Goal: Navigation & Orientation: Find specific page/section

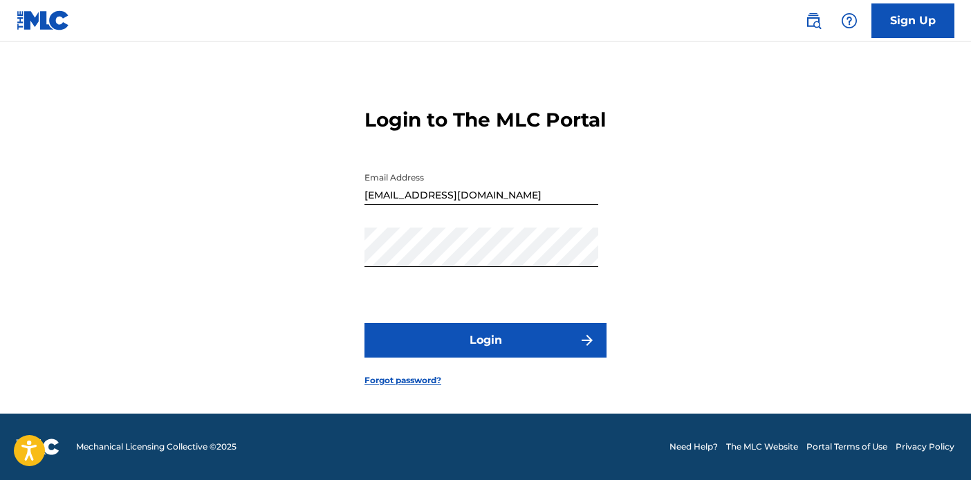
click at [544, 335] on button "Login" at bounding box center [486, 340] width 242 height 35
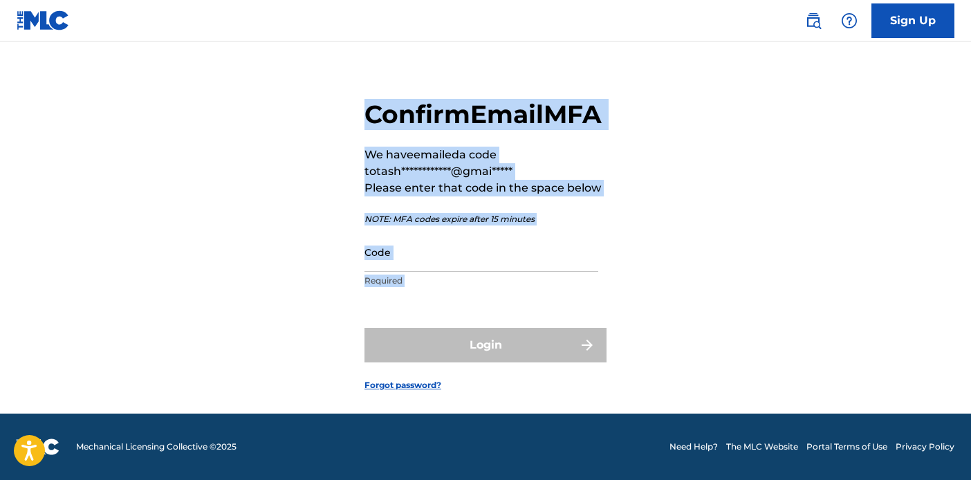
click at [516, 356] on div "Login" at bounding box center [486, 345] width 242 height 35
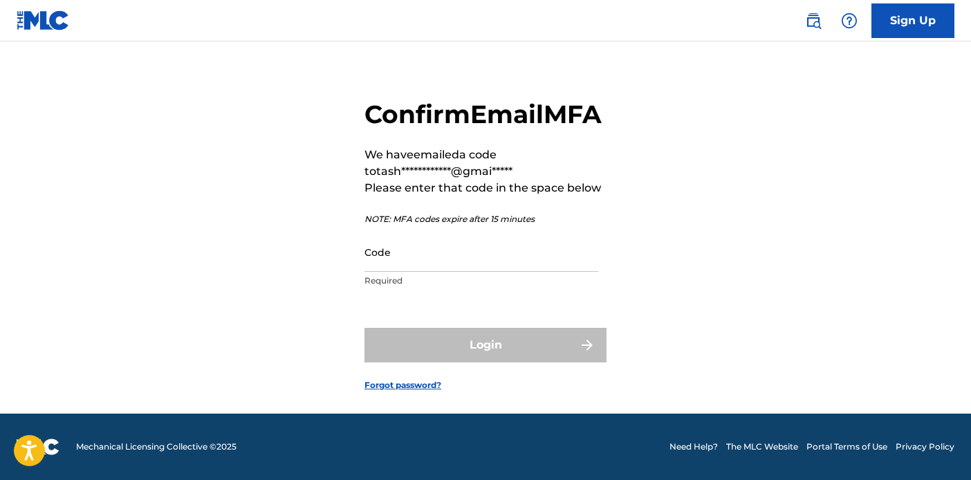
click at [507, 363] on div "Login" at bounding box center [486, 345] width 242 height 35
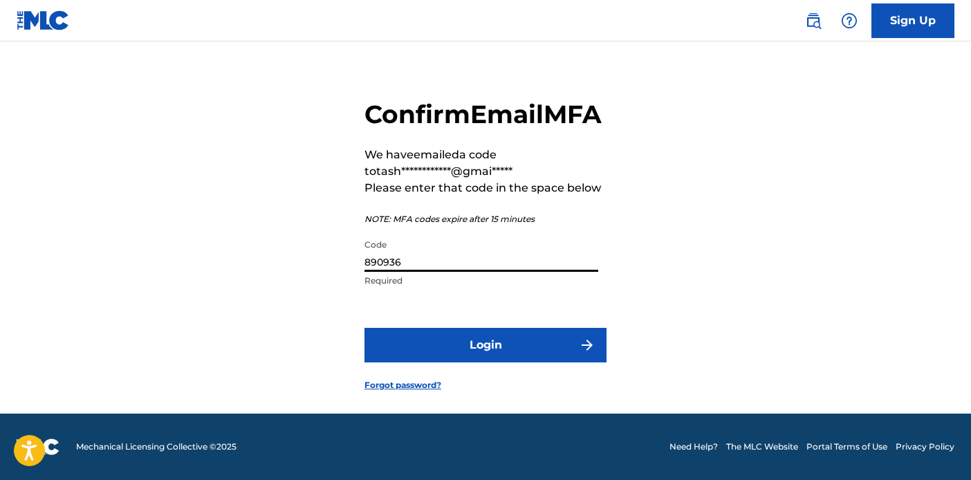
type input "890936"
click at [414, 358] on button "Login" at bounding box center [486, 345] width 242 height 35
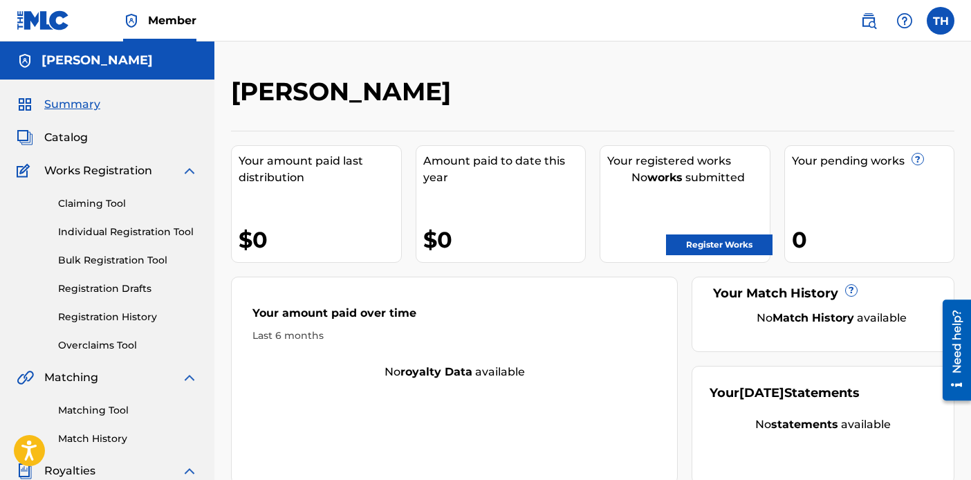
click at [75, 136] on span "Catalog" at bounding box center [66, 137] width 44 height 17
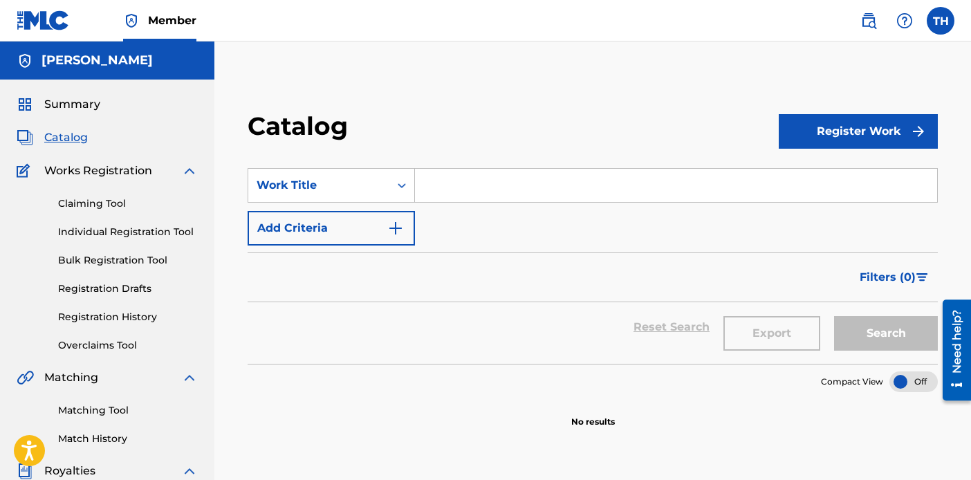
click at [70, 166] on span "Works Registration" at bounding box center [98, 171] width 108 height 17
click at [64, 105] on span "Summary" at bounding box center [72, 104] width 56 height 17
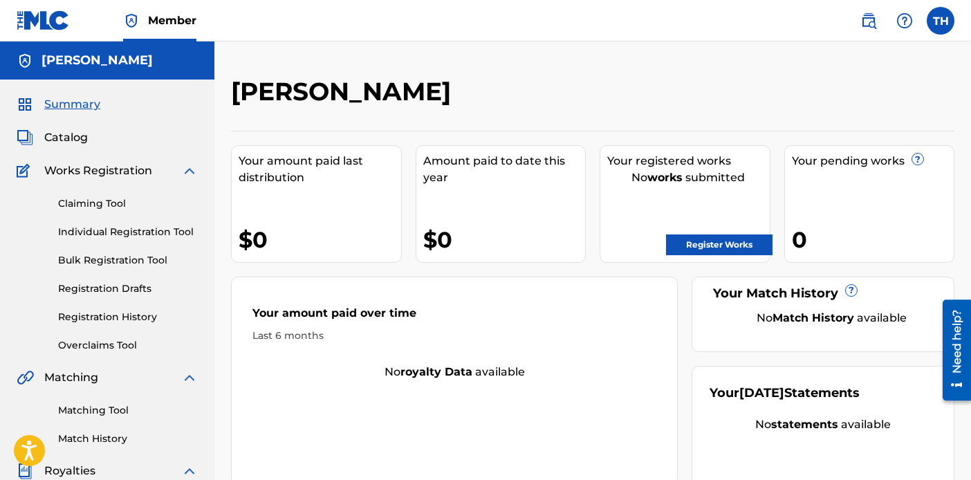
click at [123, 201] on link "Claiming Tool" at bounding box center [128, 203] width 140 height 15
